Goal: Task Accomplishment & Management: Use online tool/utility

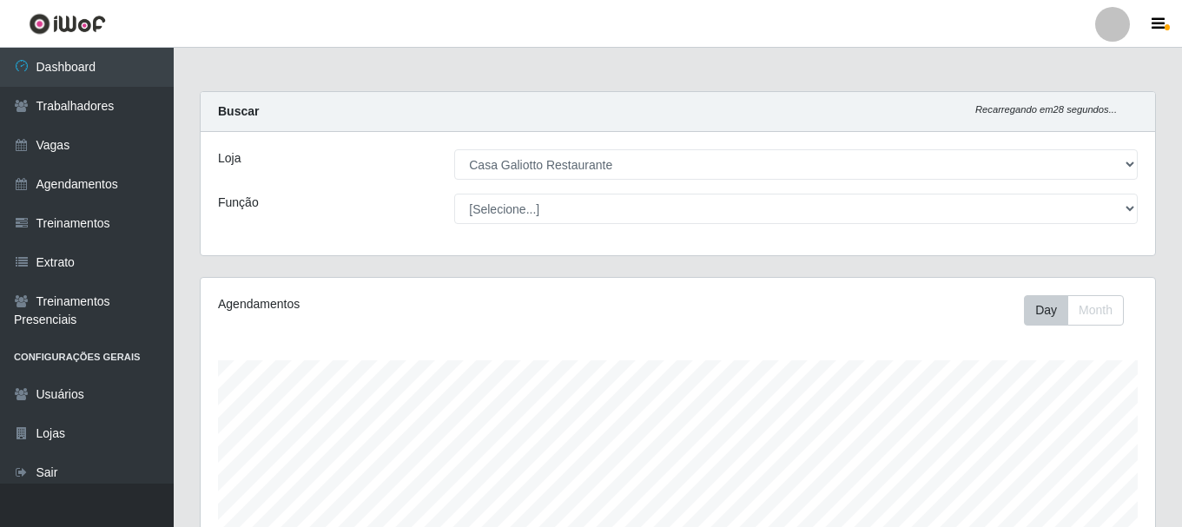
select select "279"
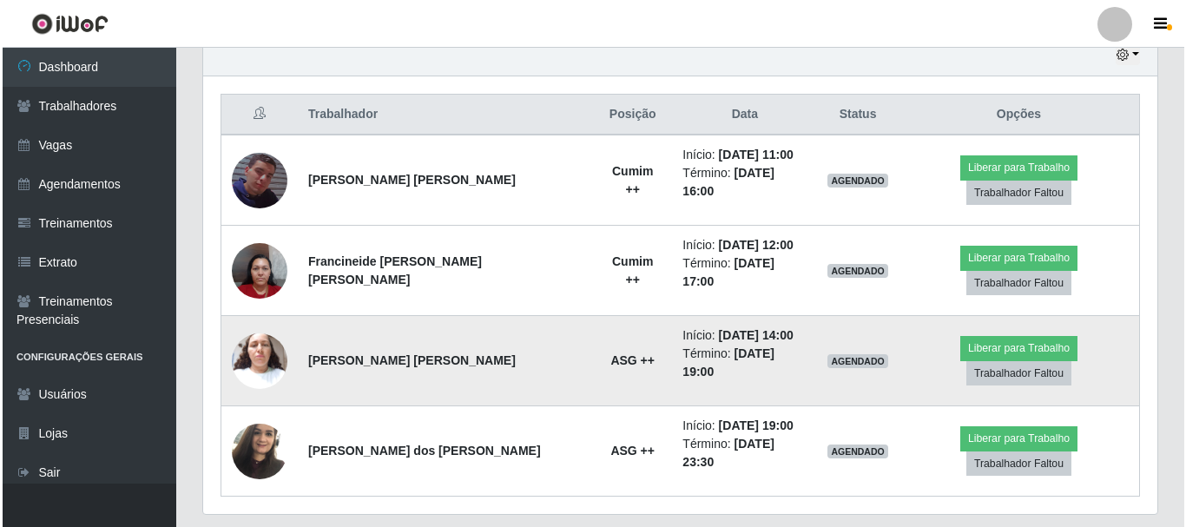
scroll to position [360, 954]
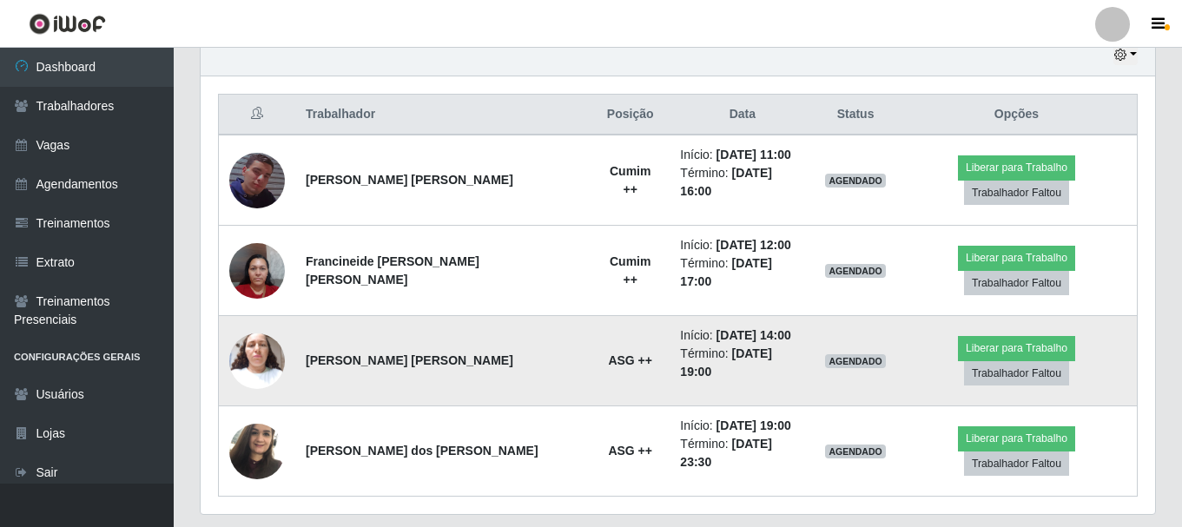
click at [243, 324] on img at bounding box center [257, 361] width 56 height 74
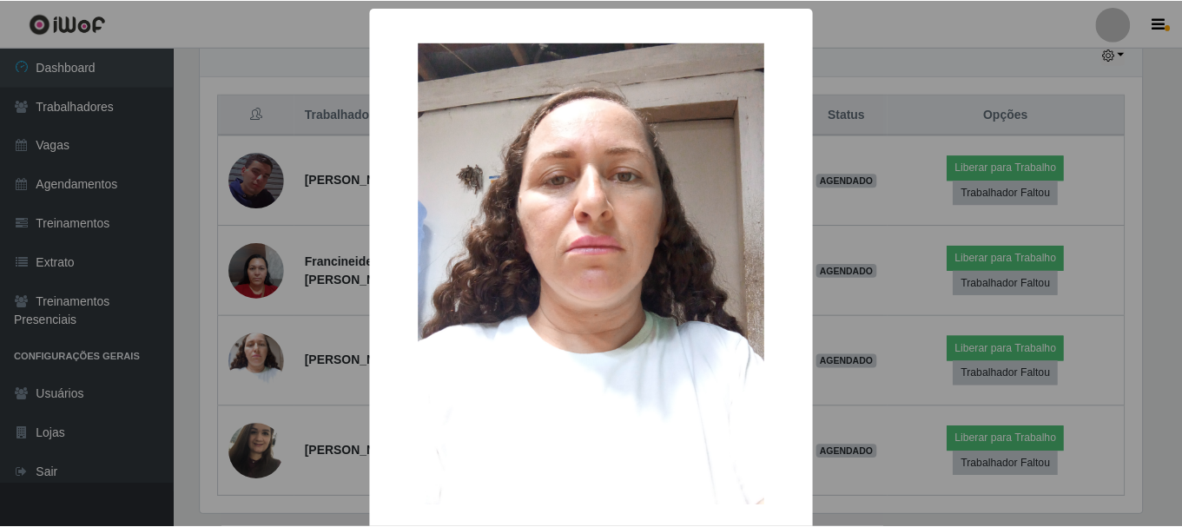
scroll to position [360, 945]
click at [292, 284] on div "× OK Cancel" at bounding box center [593, 263] width 1186 height 527
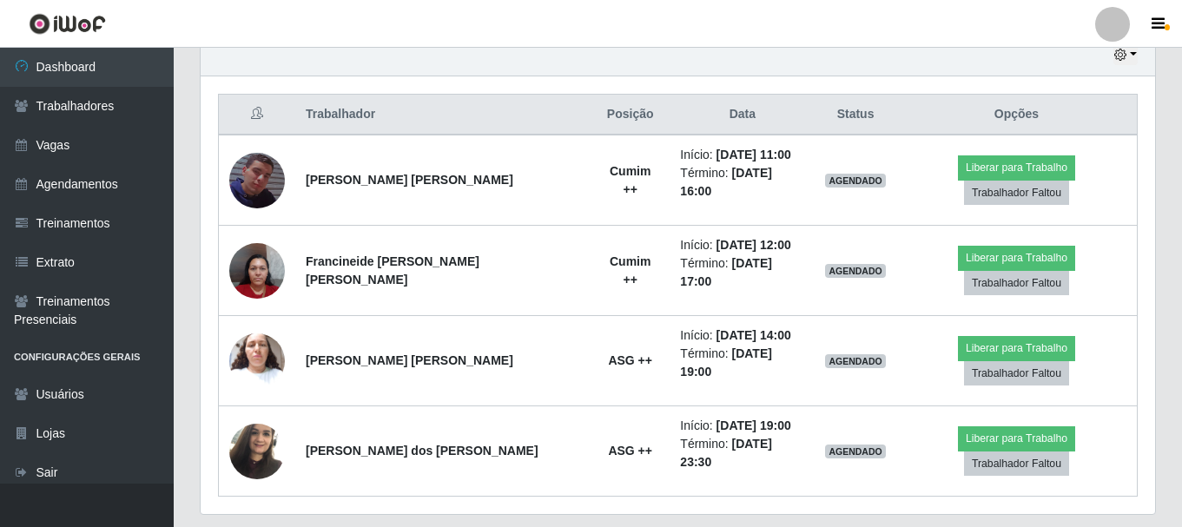
scroll to position [360, 954]
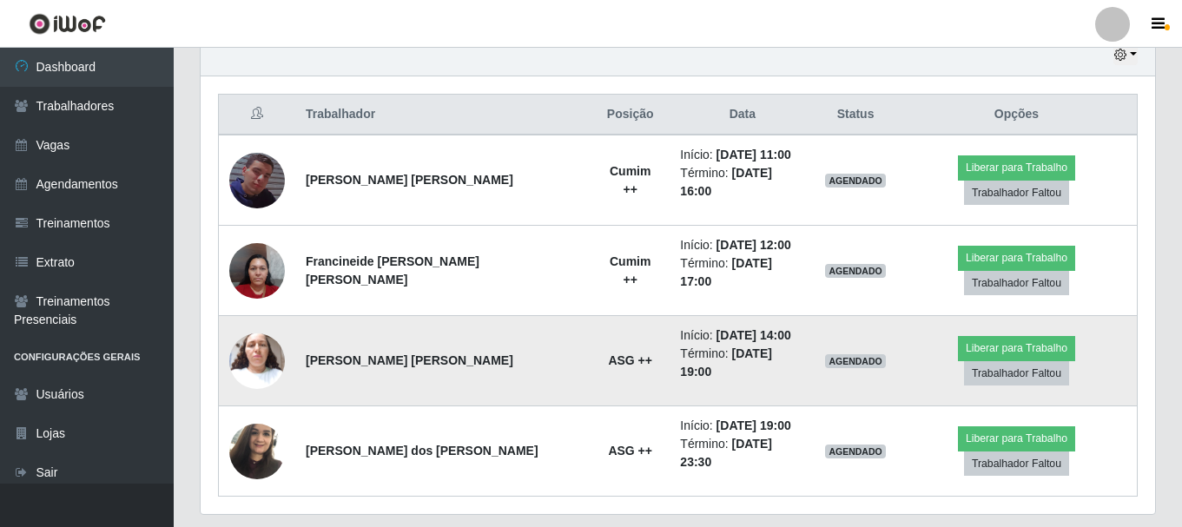
click at [260, 324] on img at bounding box center [257, 361] width 56 height 74
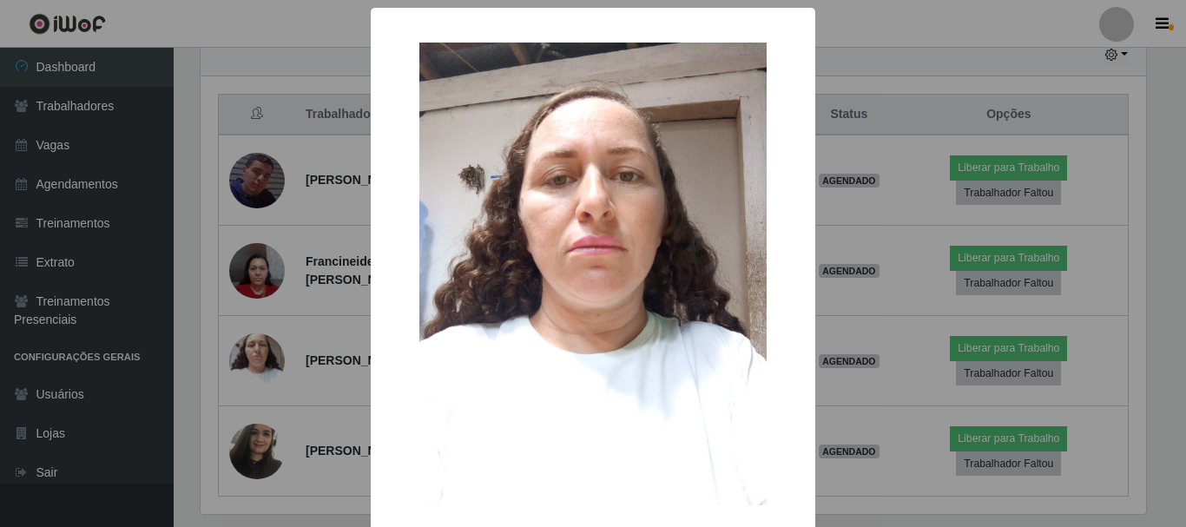
click at [468, 195] on img at bounding box center [592, 274] width 347 height 463
click at [285, 309] on div "× OK Cancel" at bounding box center [593, 263] width 1186 height 527
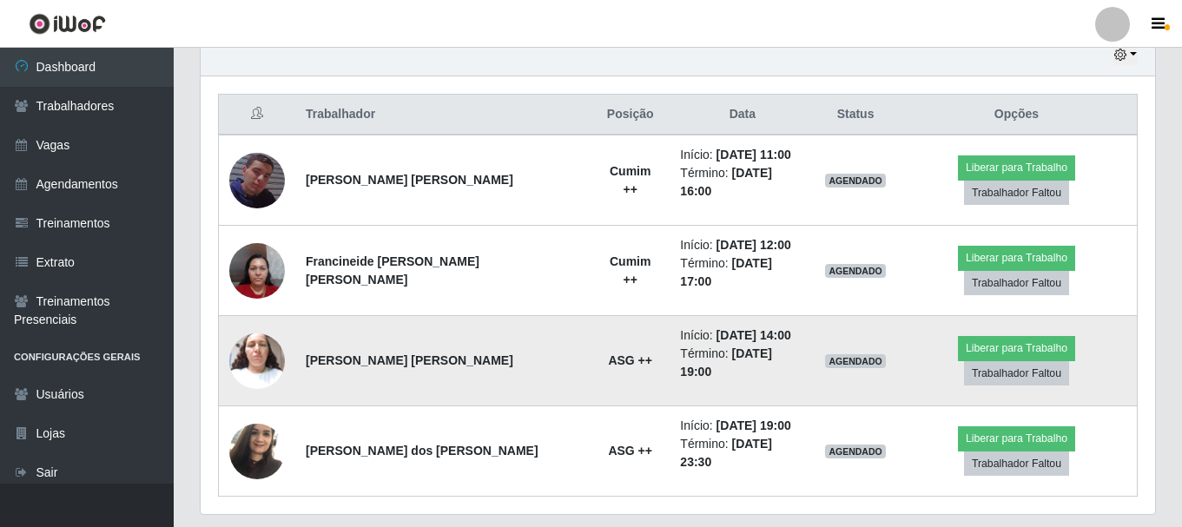
scroll to position [360, 954]
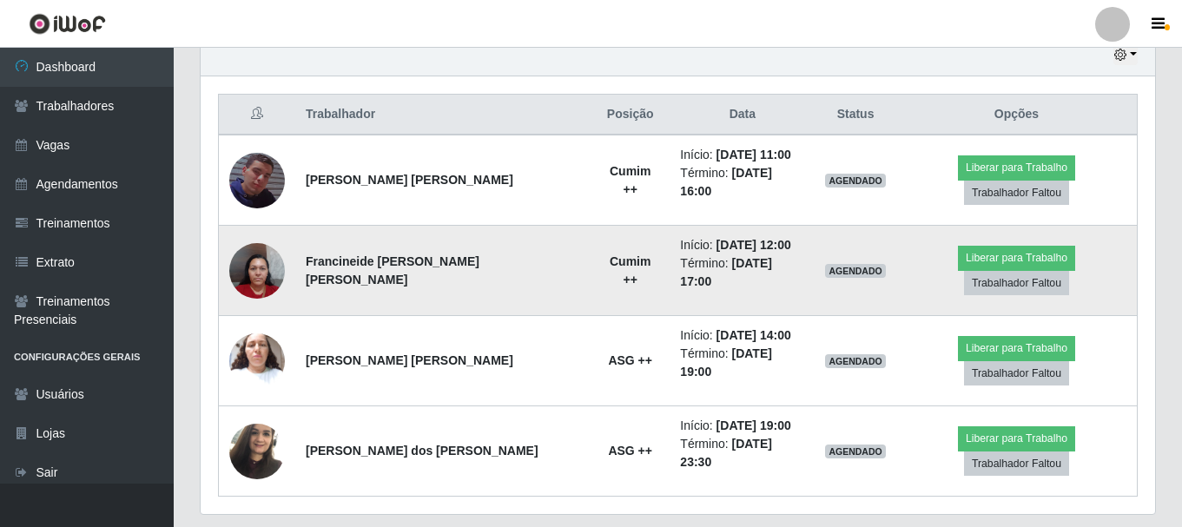
click at [259, 242] on img at bounding box center [257, 271] width 56 height 74
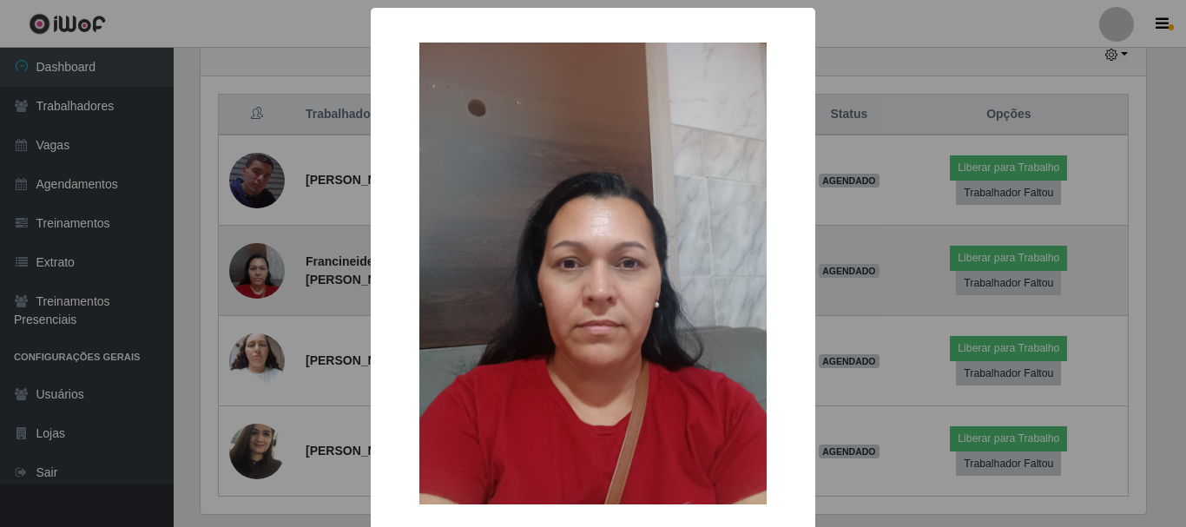
click at [259, 242] on div "× OK Cancel" at bounding box center [593, 263] width 1186 height 527
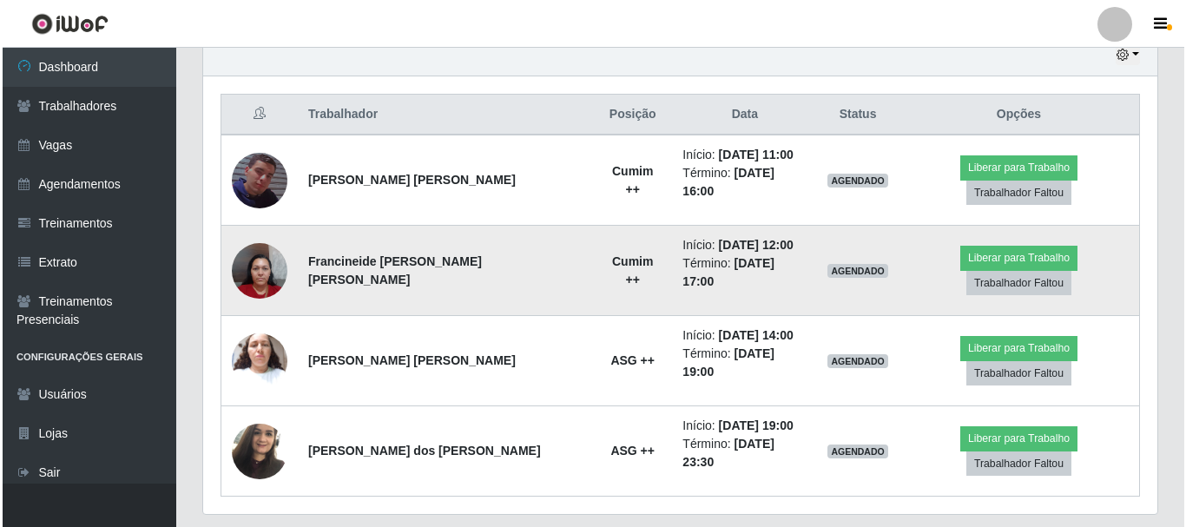
scroll to position [360, 954]
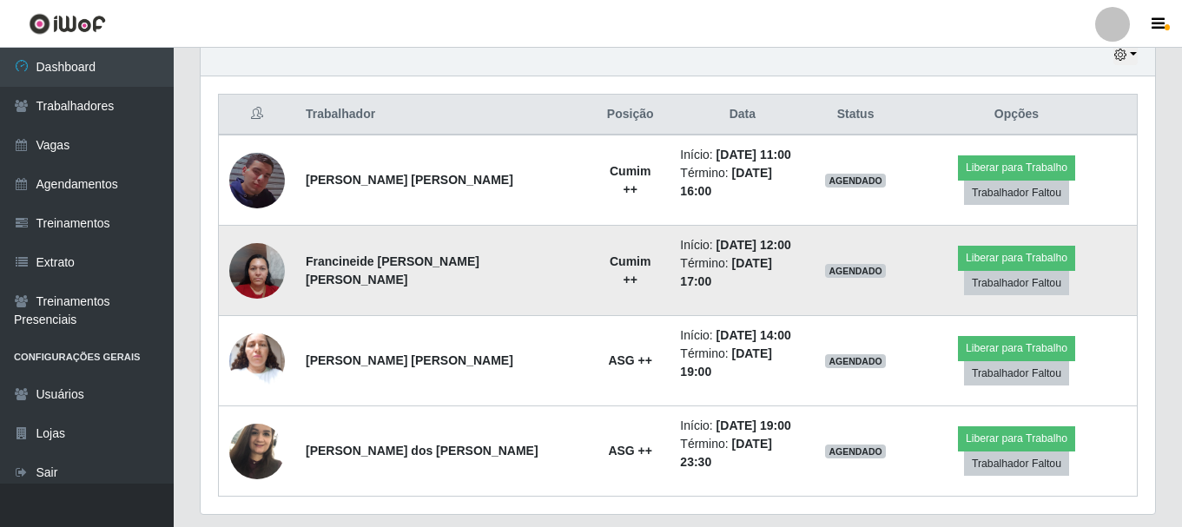
click at [259, 242] on img at bounding box center [257, 271] width 56 height 74
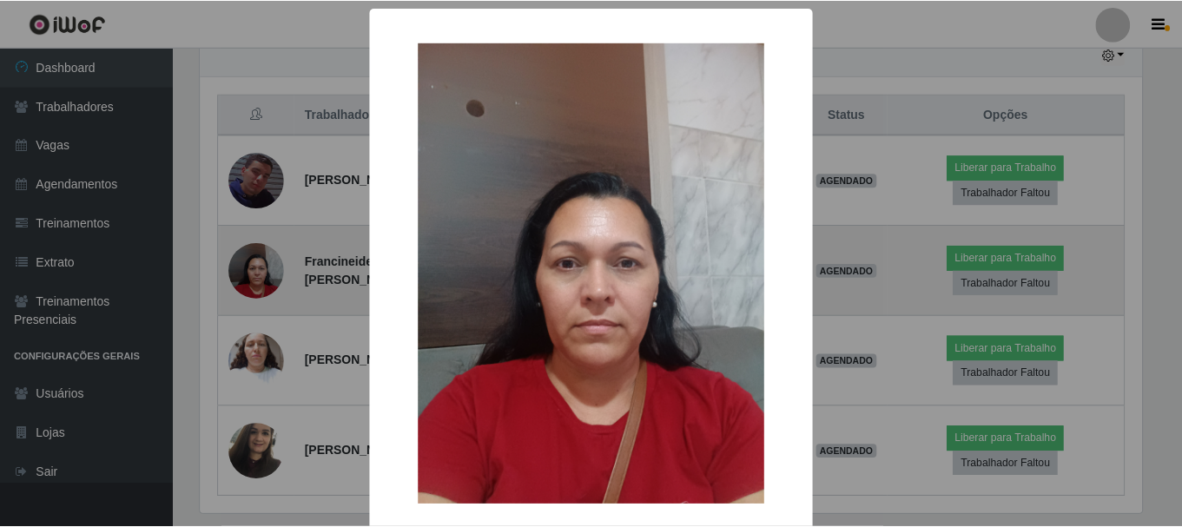
scroll to position [360, 945]
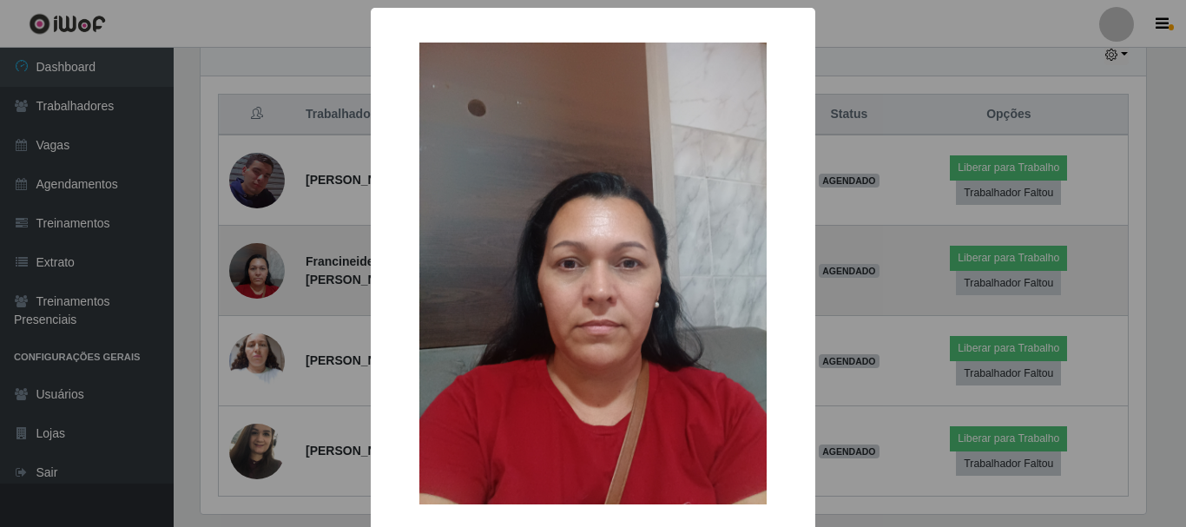
click at [259, 242] on div "× OK Cancel" at bounding box center [593, 263] width 1186 height 527
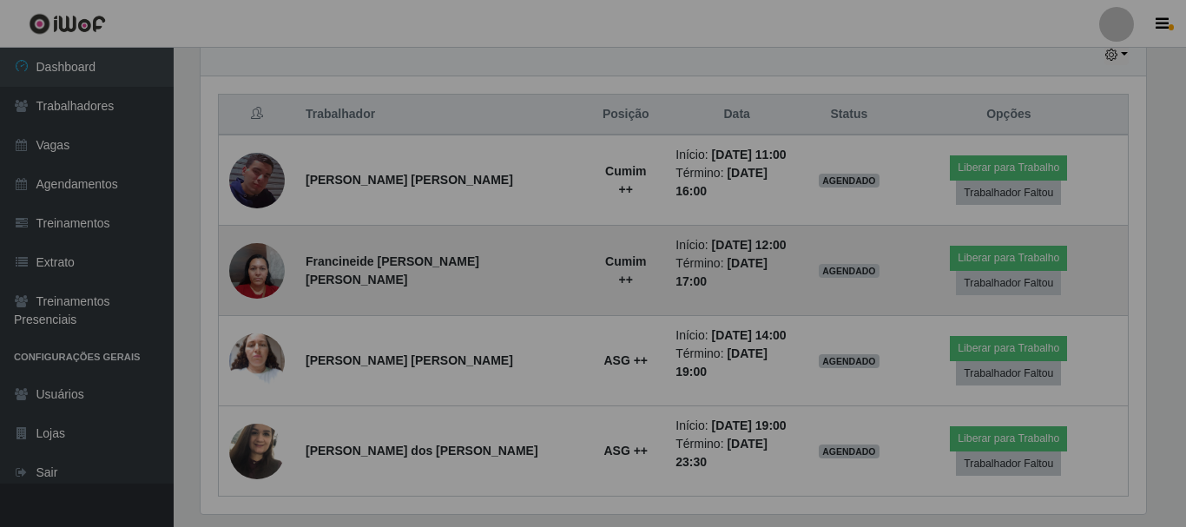
scroll to position [360, 954]
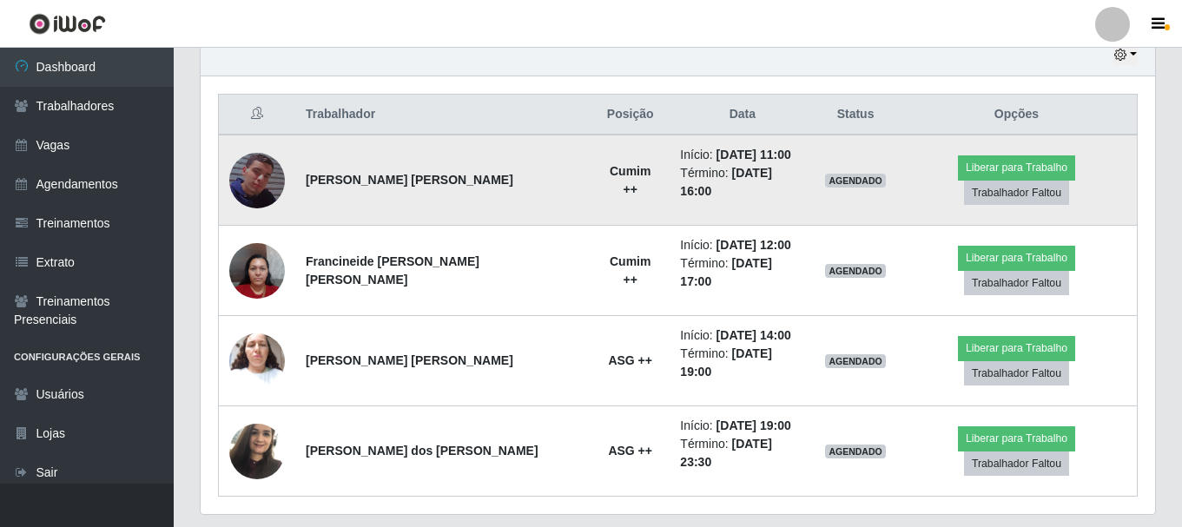
click at [251, 158] on img at bounding box center [257, 180] width 56 height 99
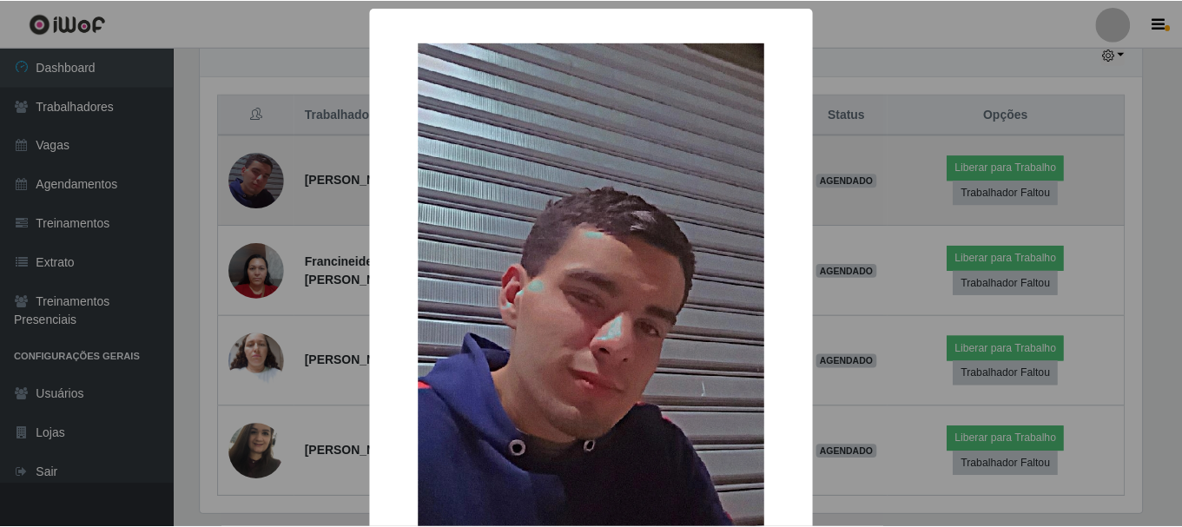
scroll to position [360, 945]
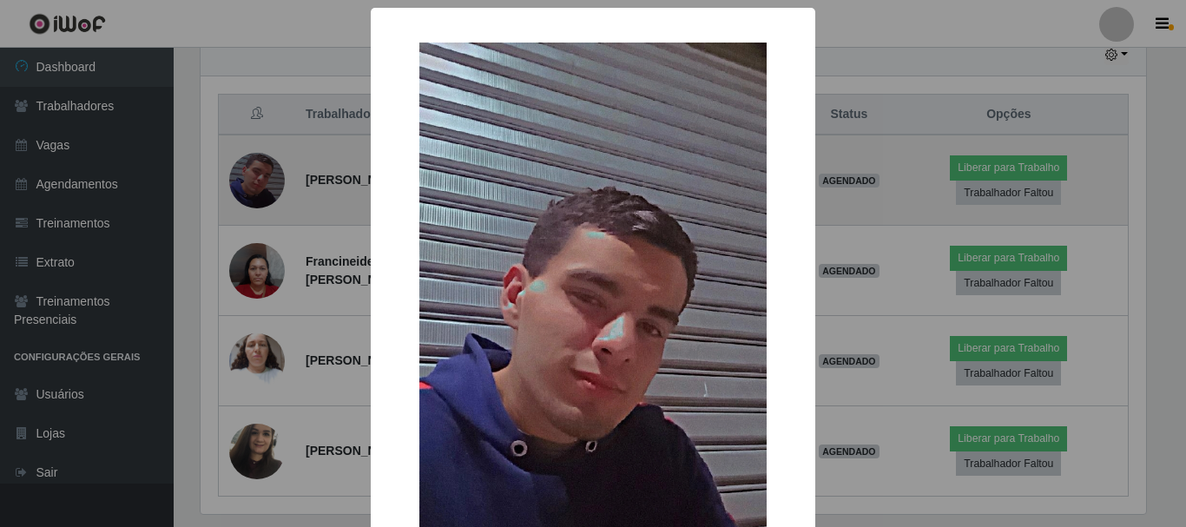
click at [251, 158] on div "× OK Cancel" at bounding box center [593, 263] width 1186 height 527
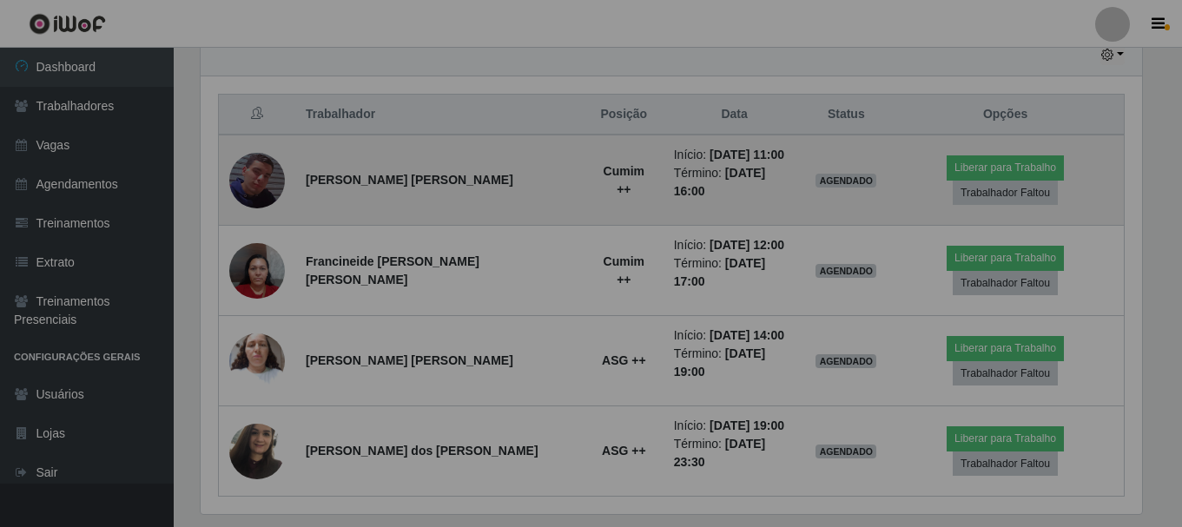
scroll to position [360, 954]
